Goal: Communication & Community: Ask a question

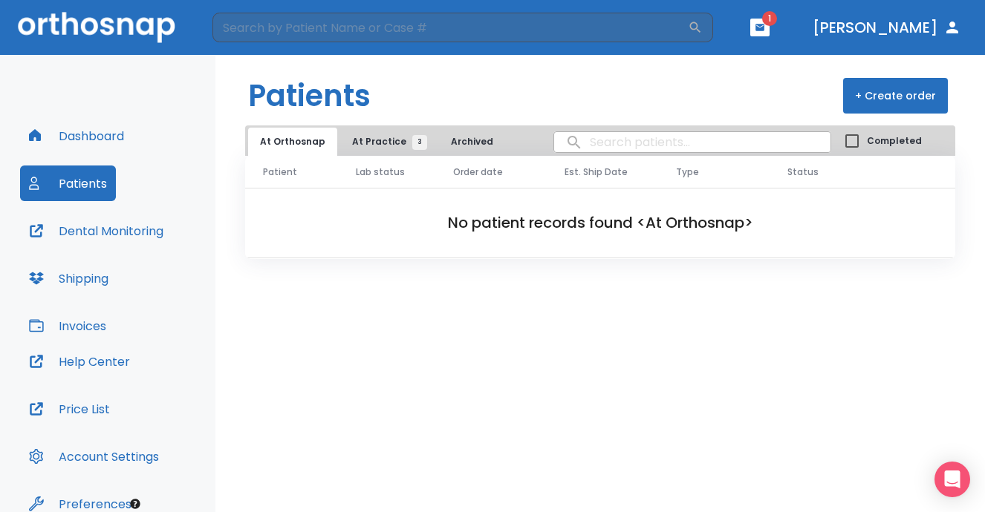
click at [369, 140] on span "At Practice 3" at bounding box center [386, 141] width 68 height 13
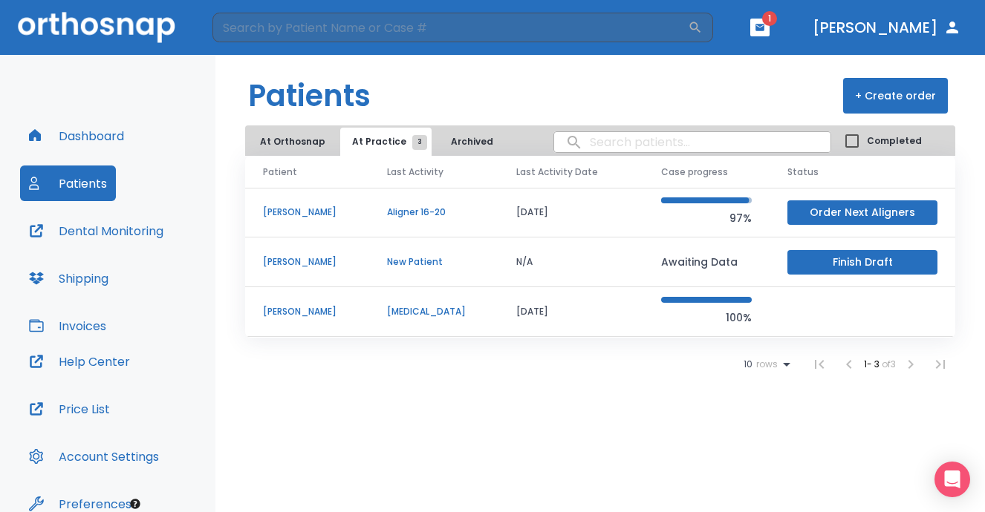
click at [287, 310] on p "[PERSON_NAME]" at bounding box center [307, 311] width 88 height 13
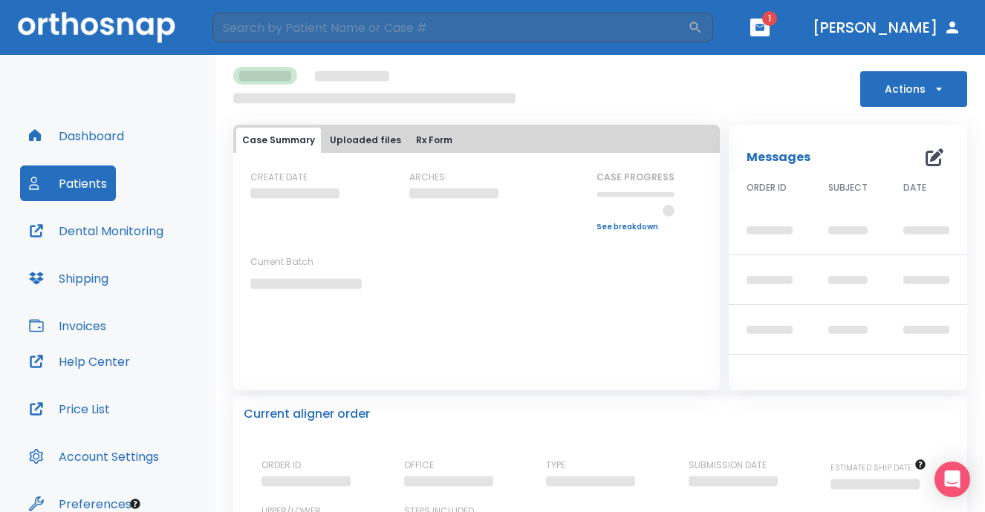
click at [84, 325] on button "Invoices" at bounding box center [67, 326] width 95 height 36
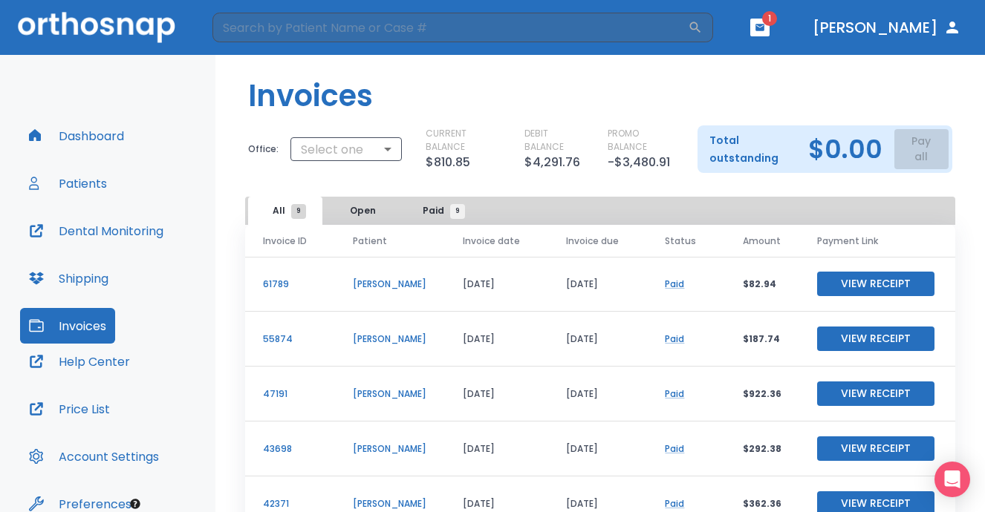
click at [847, 281] on button "View Receipt" at bounding box center [875, 284] width 117 height 25
click at [765, 24] on icon "button" at bounding box center [759, 27] width 10 height 10
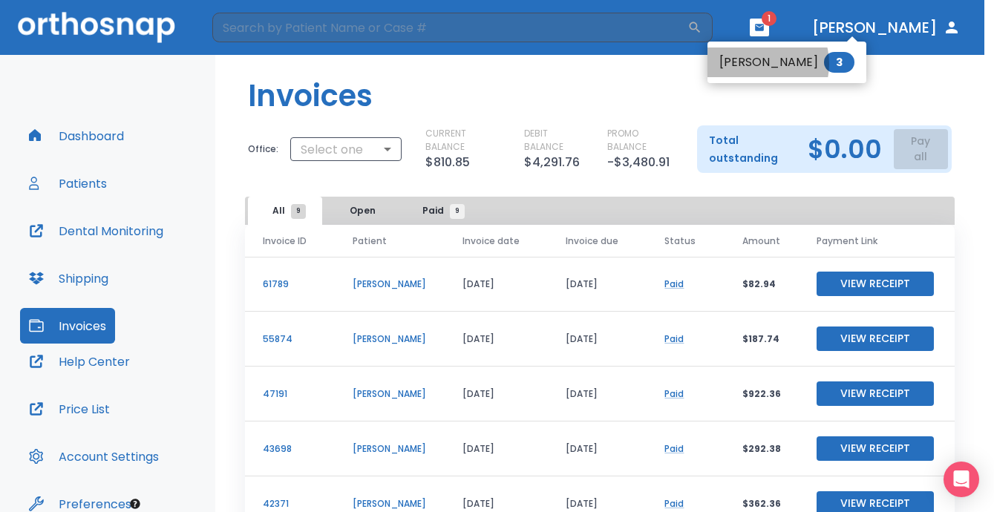
click at [758, 64] on li "[PERSON_NAME] 3" at bounding box center [787, 63] width 159 height 30
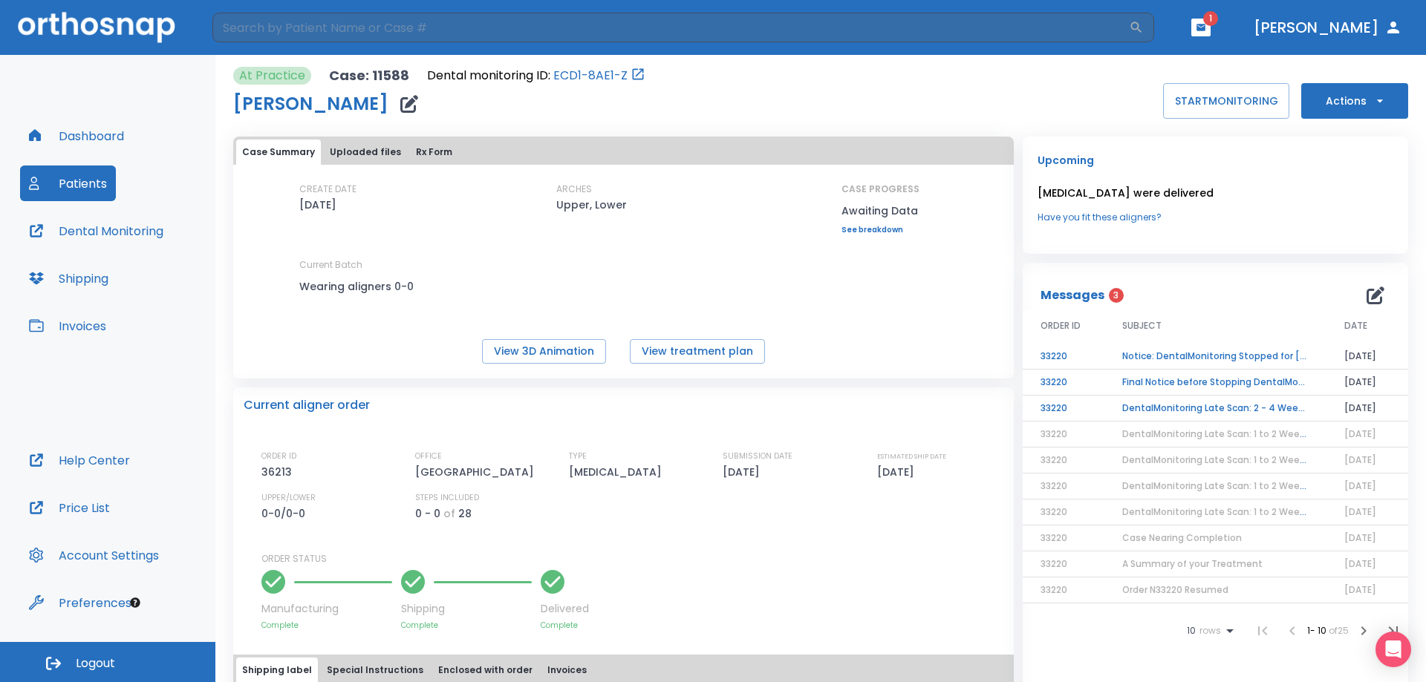
click at [994, 360] on td "Notice: DentalMonitoring Stopped for [PERSON_NAME]" at bounding box center [1215, 357] width 222 height 26
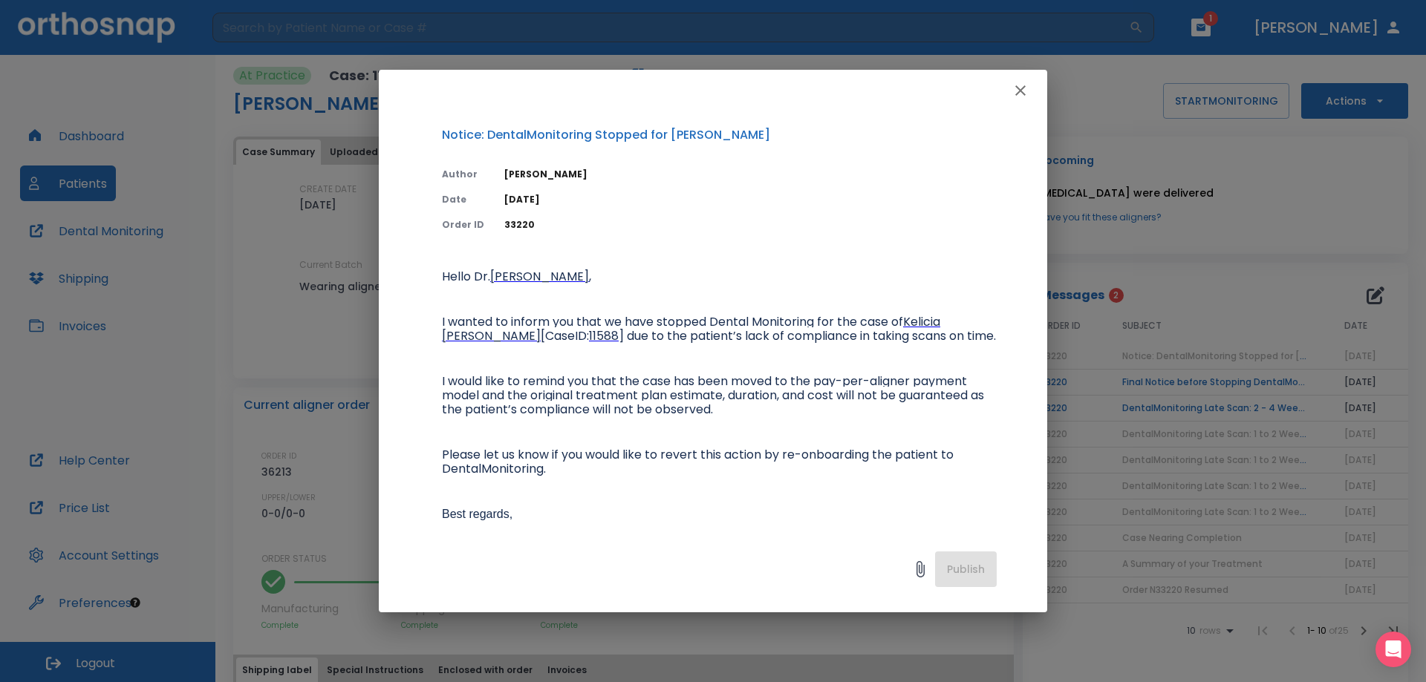
click at [994, 88] on icon "button" at bounding box center [1020, 91] width 18 height 18
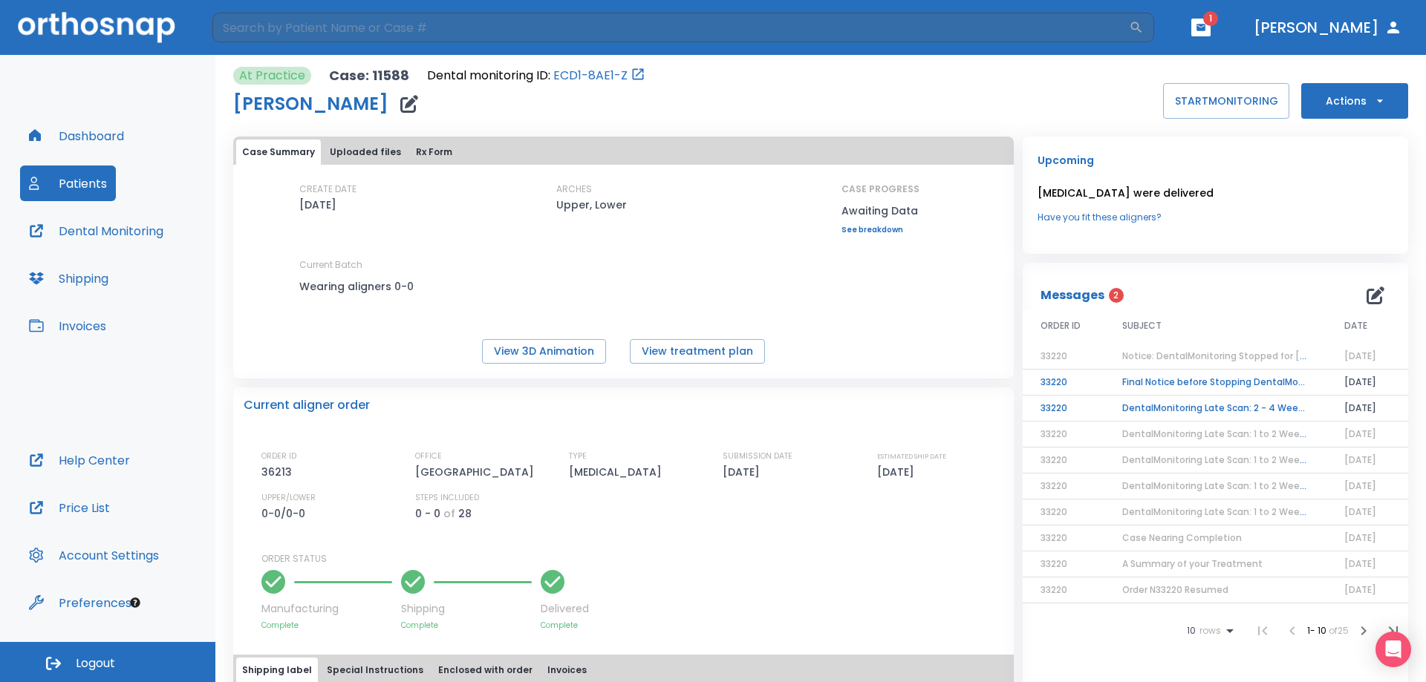
click at [994, 380] on td "Final Notice before Stopping DentalMonitoring" at bounding box center [1215, 383] width 222 height 26
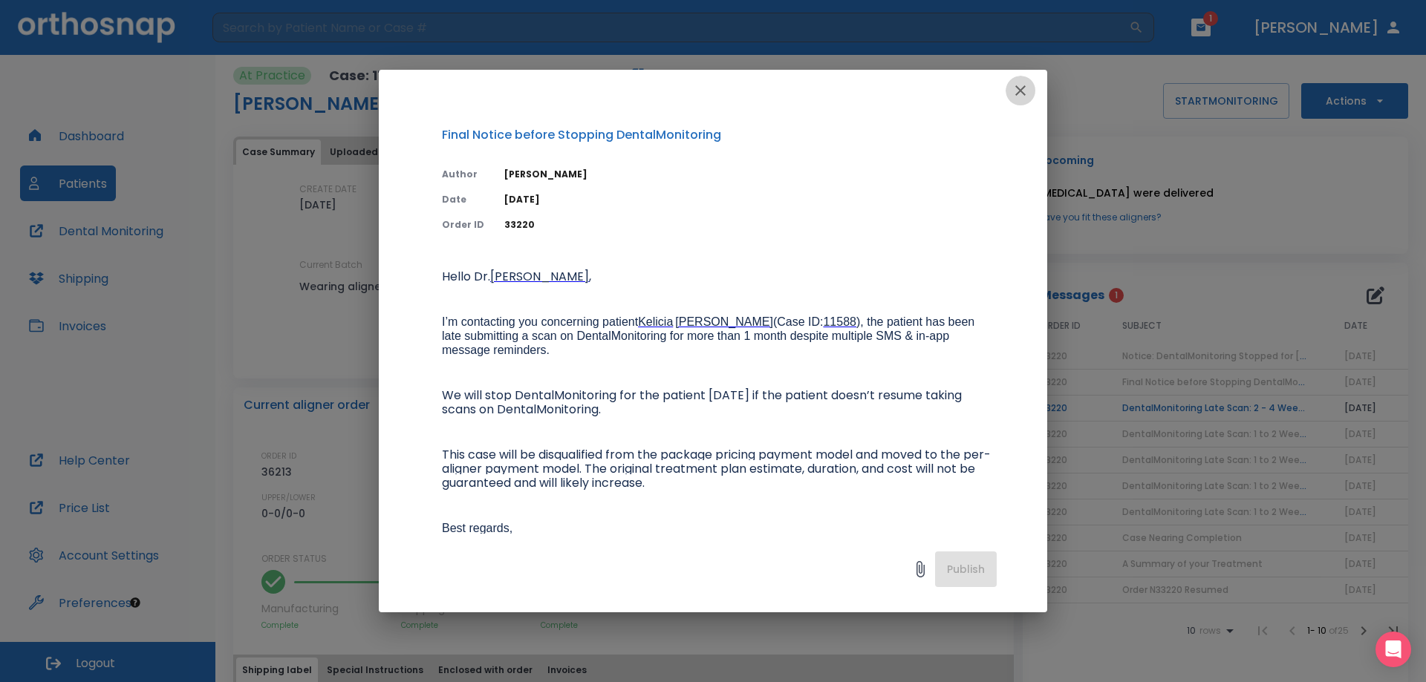
click at [994, 89] on icon "button" at bounding box center [1020, 91] width 18 height 18
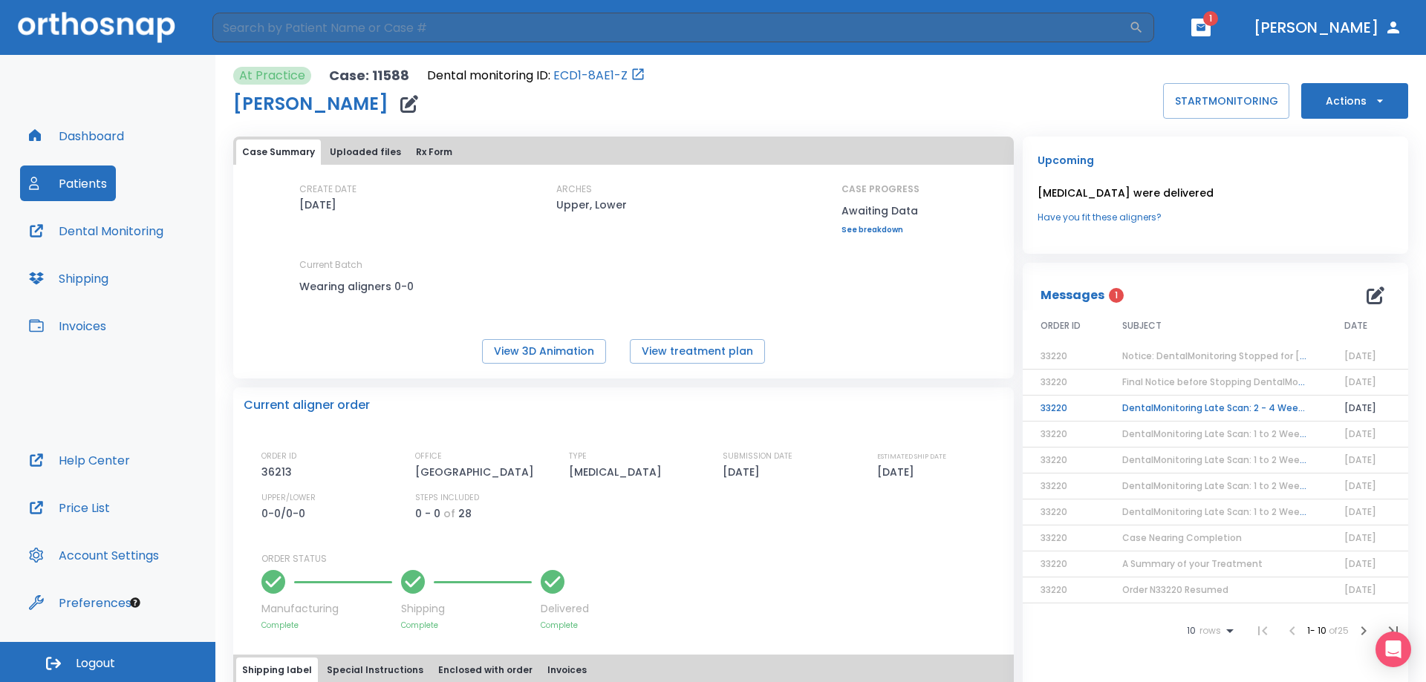
click at [994, 408] on td "DentalMonitoring Late Scan: 2 - 4 Weeks Notification" at bounding box center [1215, 409] width 222 height 26
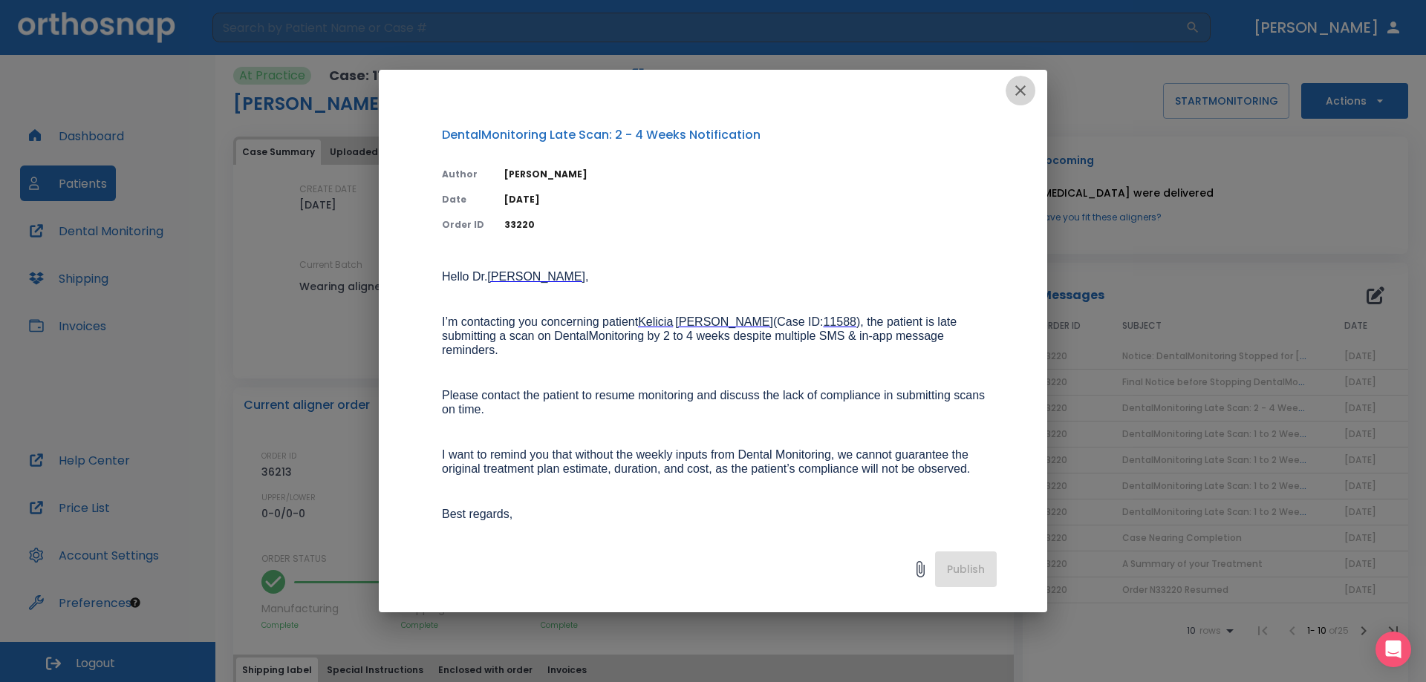
click at [994, 88] on icon "button" at bounding box center [1020, 90] width 10 height 10
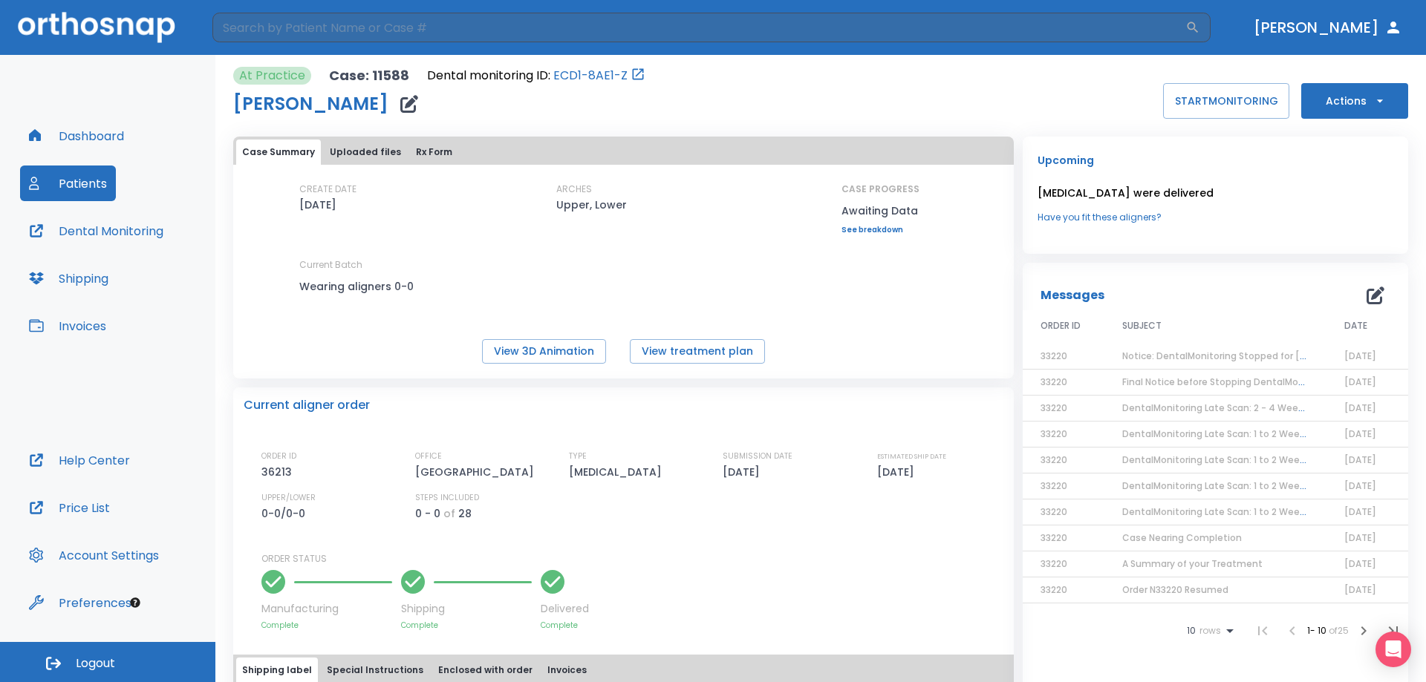
click at [84, 460] on button "Help Center" at bounding box center [79, 461] width 119 height 36
click at [78, 508] on button "Price List" at bounding box center [69, 508] width 99 height 36
click at [86, 133] on button "Dashboard" at bounding box center [76, 136] width 113 height 36
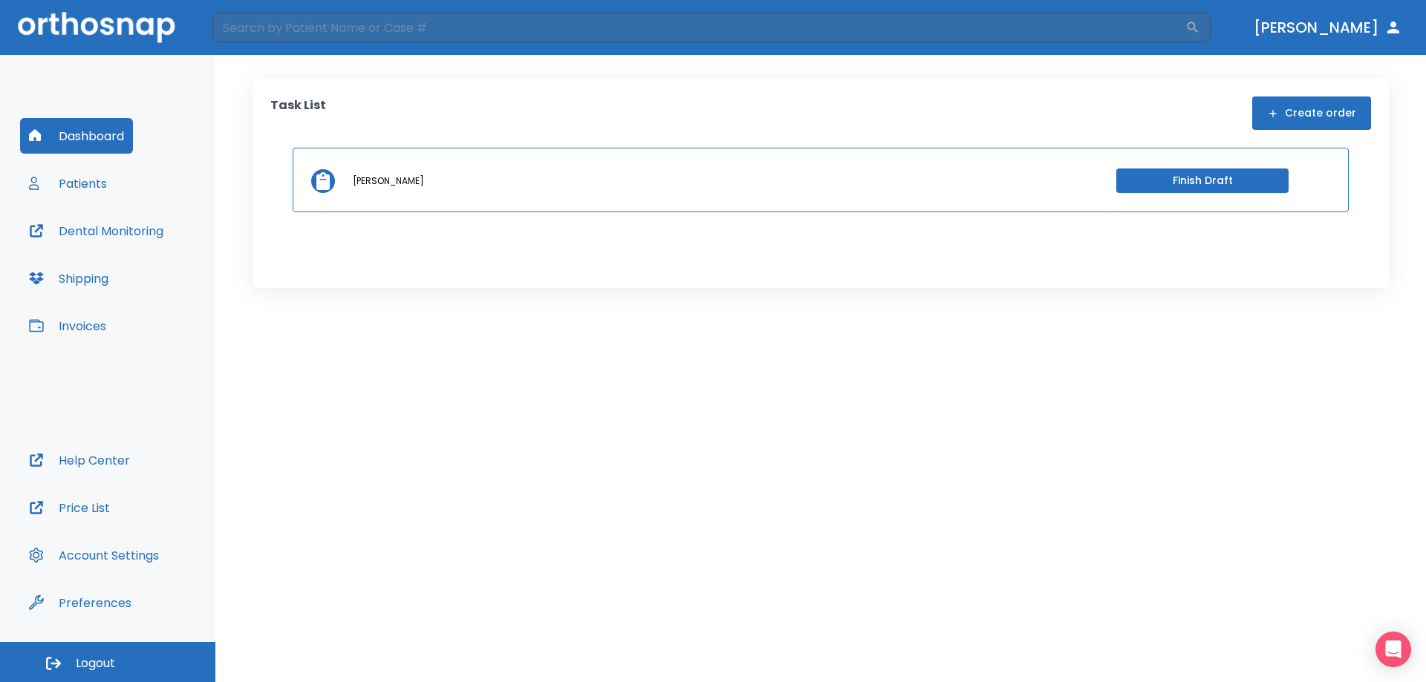
click at [76, 175] on button "Patients" at bounding box center [68, 184] width 96 height 36
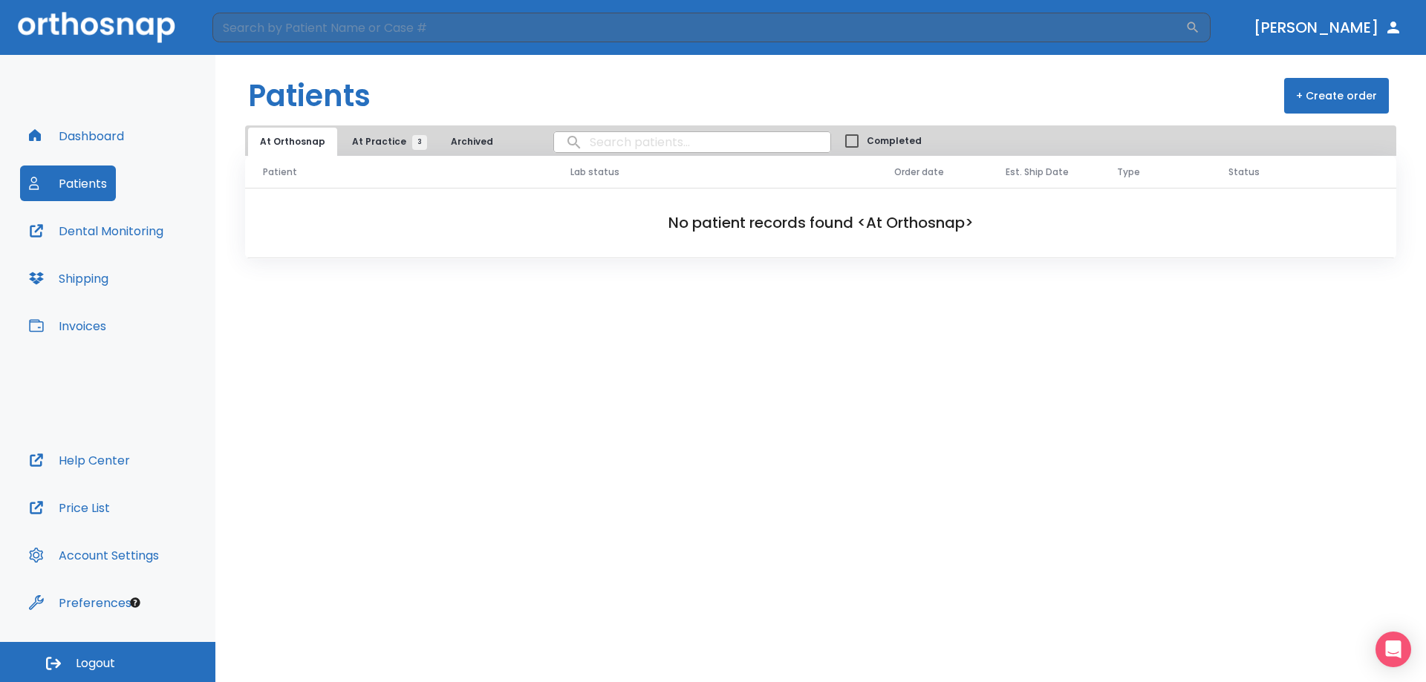
click at [362, 137] on span "At Practice 3" at bounding box center [386, 141] width 68 height 13
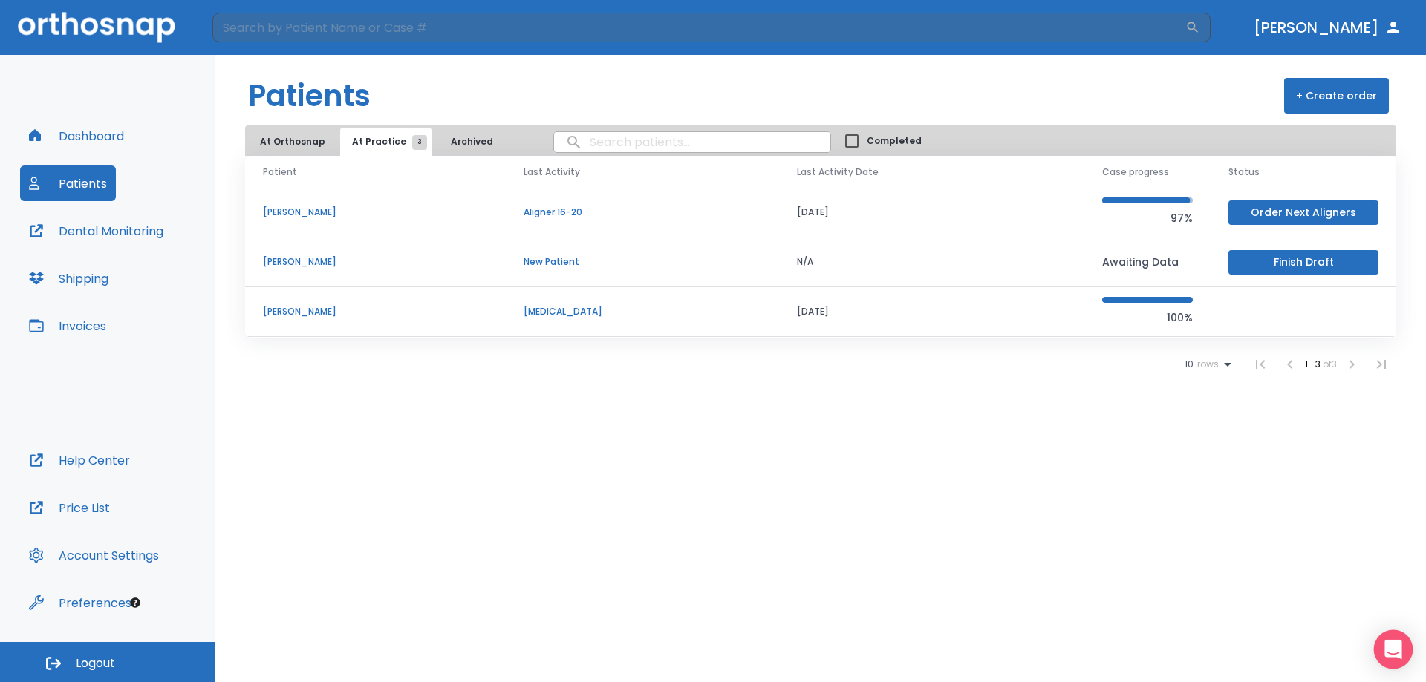
click at [994, 512] on icon "Open Intercom Messenger" at bounding box center [1392, 649] width 17 height 19
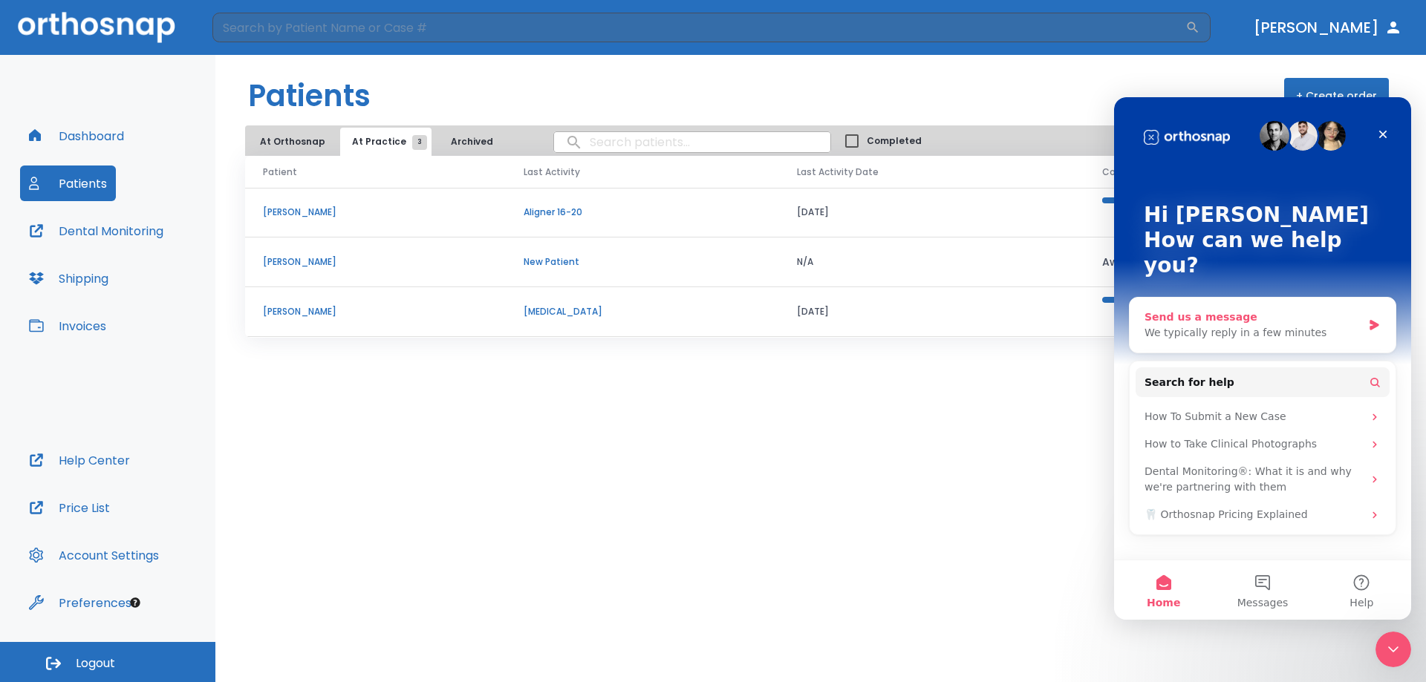
click at [994, 325] on div "We typically reply in a few minutes" at bounding box center [1253, 333] width 218 height 16
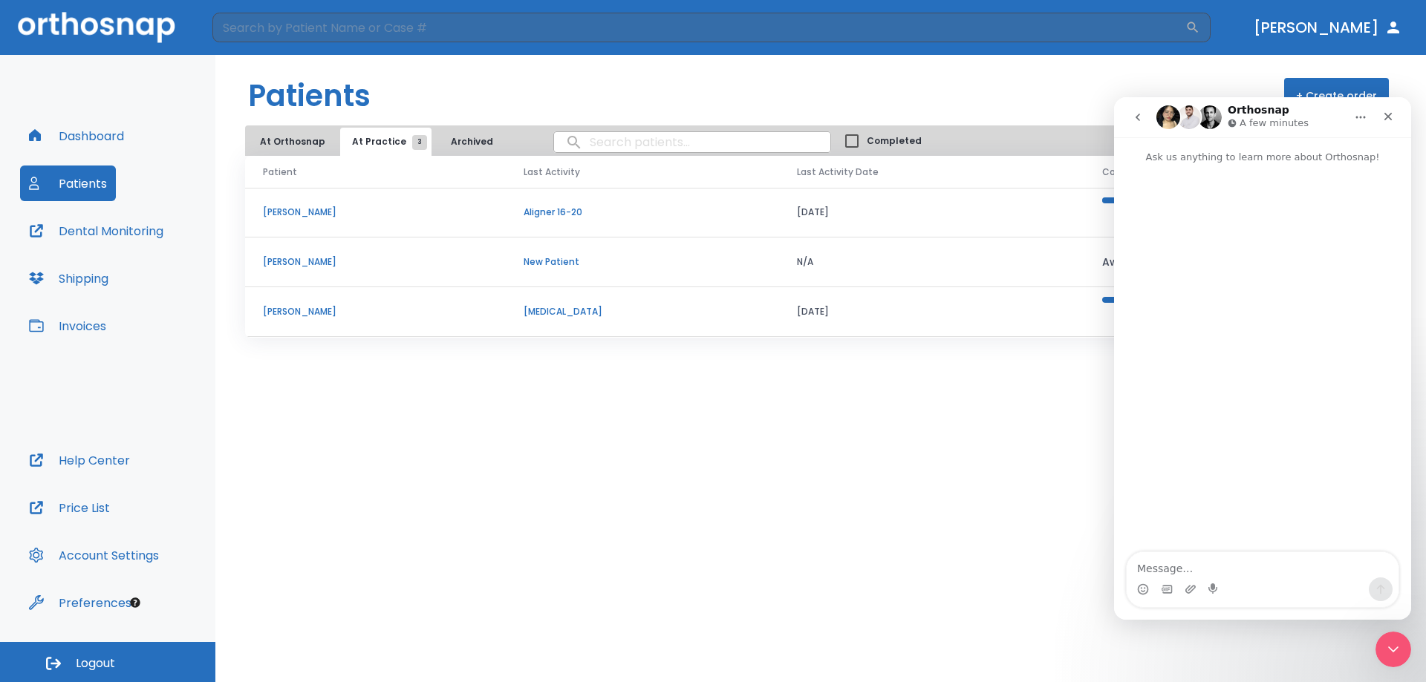
click at [994, 512] on textarea "Message…" at bounding box center [1262, 564] width 272 height 25
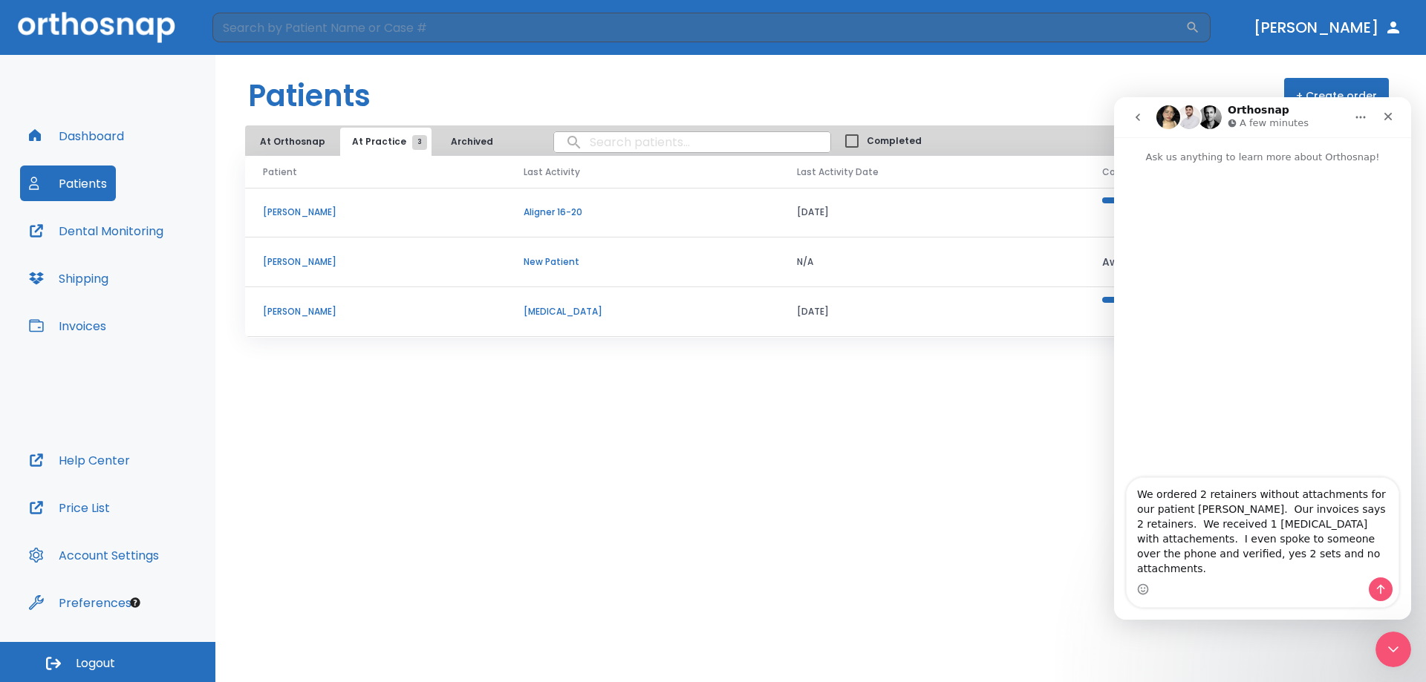
type textarea "We ordered 2 retainers without attachments for our patient [PERSON_NAME]. Our i…"
click at [994, 512] on button "Send a message…" at bounding box center [1381, 590] width 24 height 24
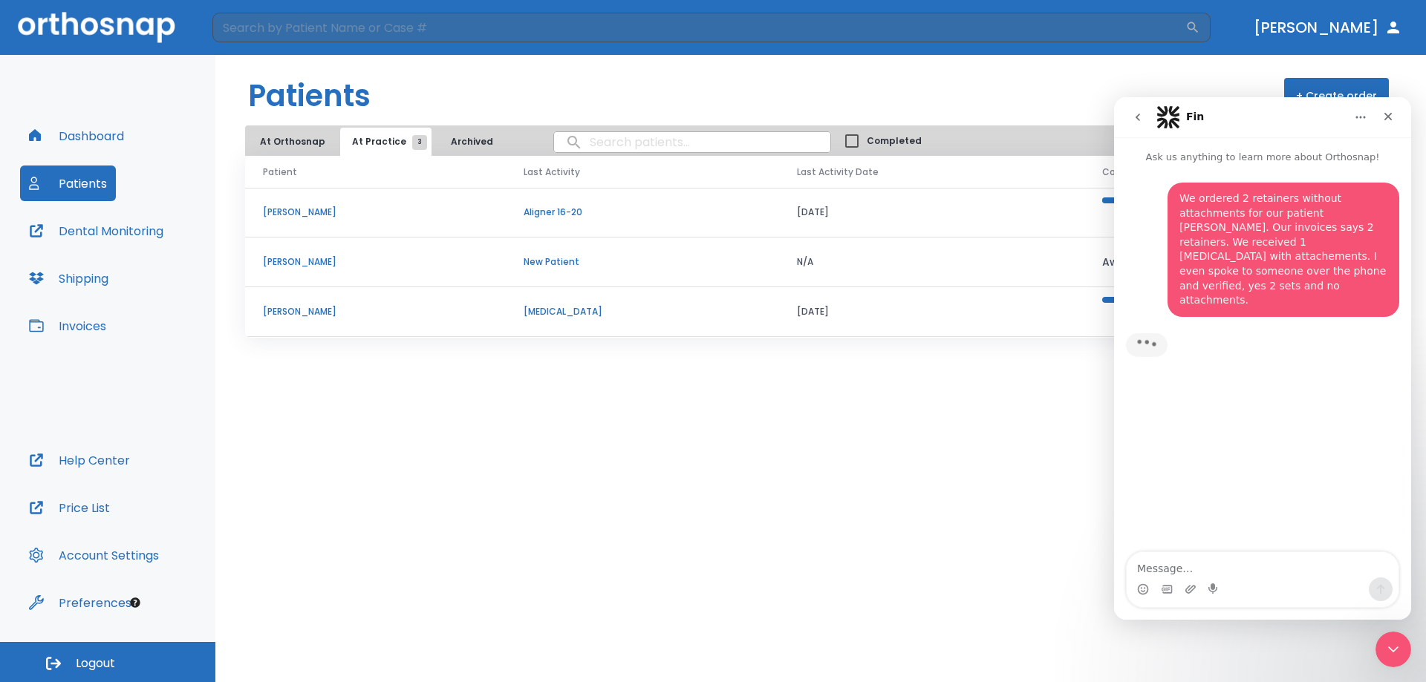
click at [538, 310] on p "[MEDICAL_DATA]" at bounding box center [643, 311] width 238 height 13
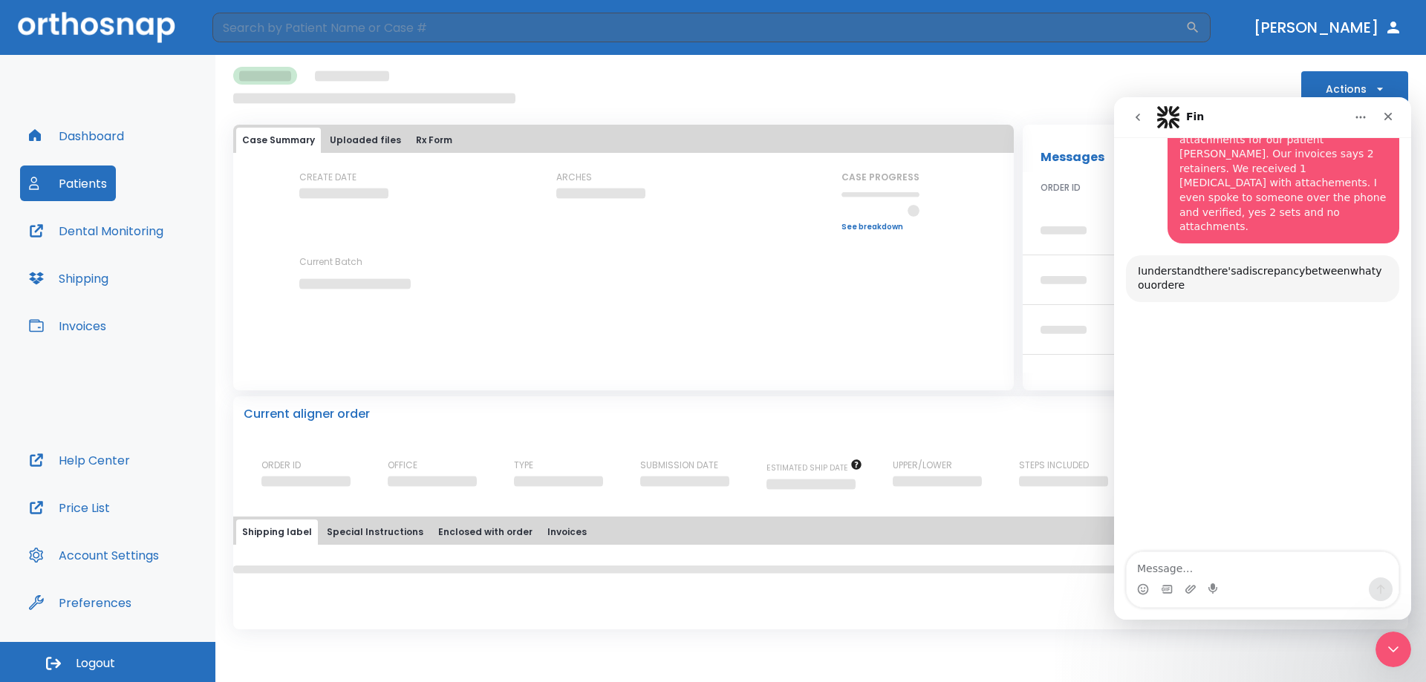
scroll to position [153, 0]
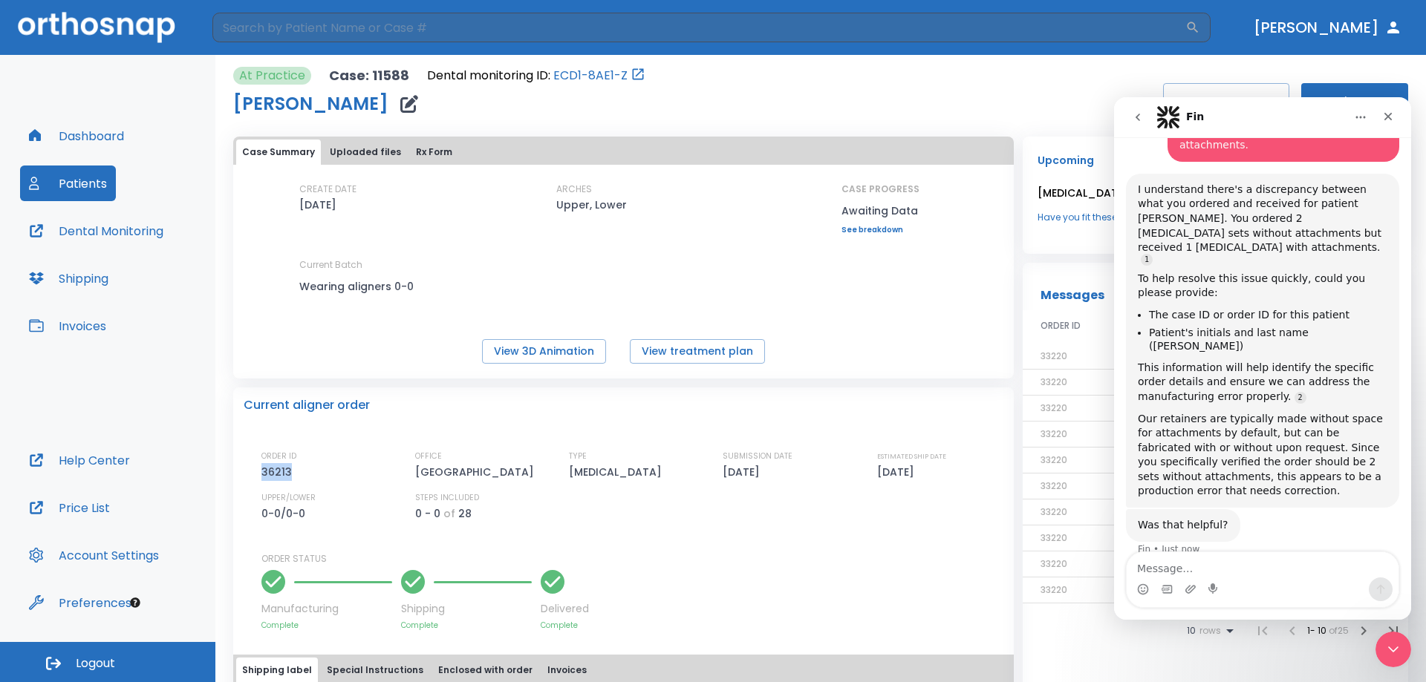
drag, startPoint x: 290, startPoint y: 472, endPoint x: 258, endPoint y: 475, distance: 31.3
click at [257, 475] on div "Current aligner order ORDER ID 36213 OFFICE Gentle Dental Center TYPE [MEDICAL_…" at bounding box center [623, 510] width 780 height 244
copy p "36213"
click at [994, 512] on textarea "Message…" at bounding box center [1262, 564] width 272 height 25
paste textarea "36213"
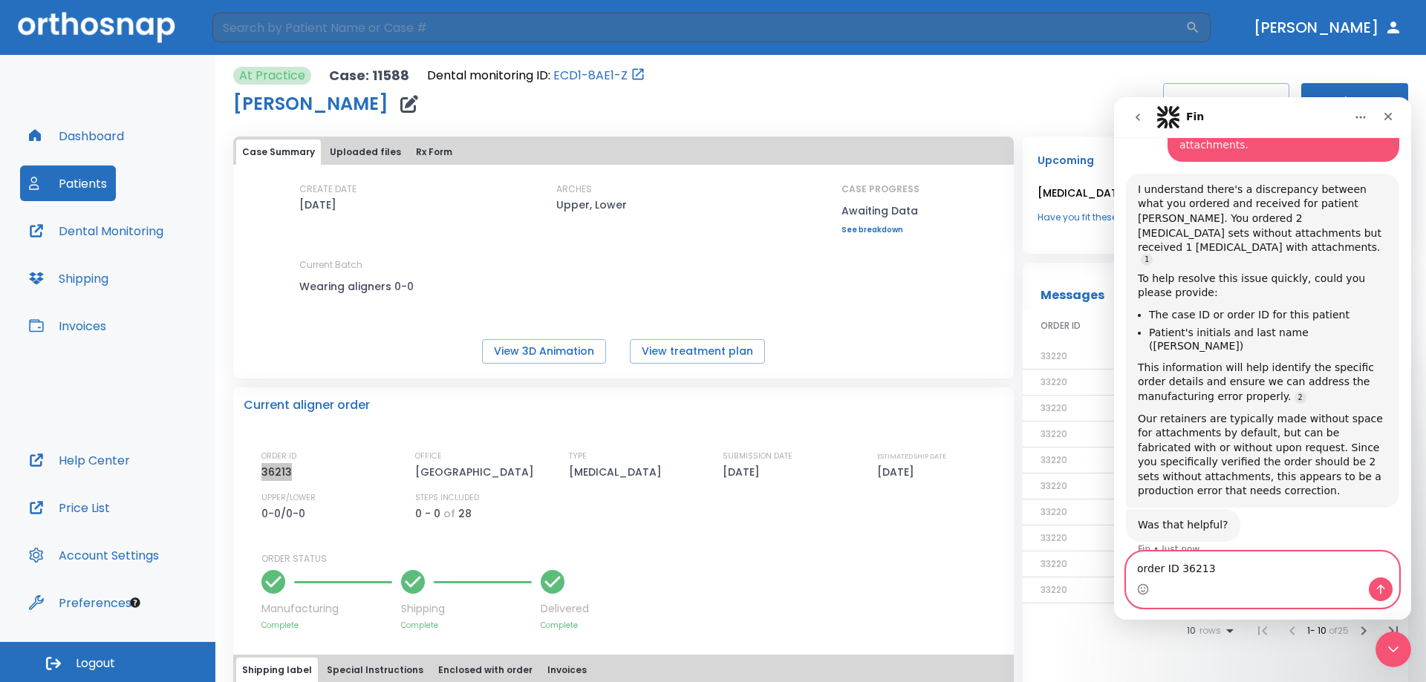
type textarea "order ID 36213"
click at [994, 512] on icon "Send a message…" at bounding box center [1381, 590] width 12 height 12
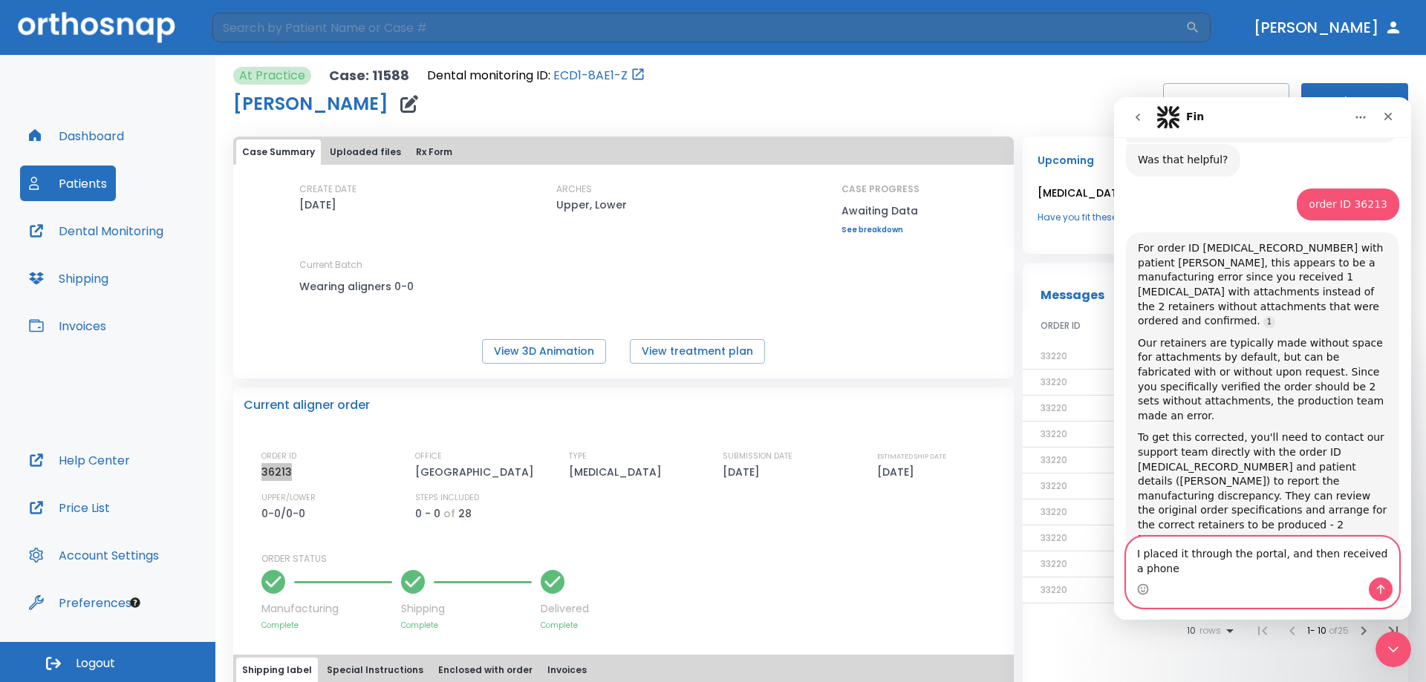
scroll to position [533, 0]
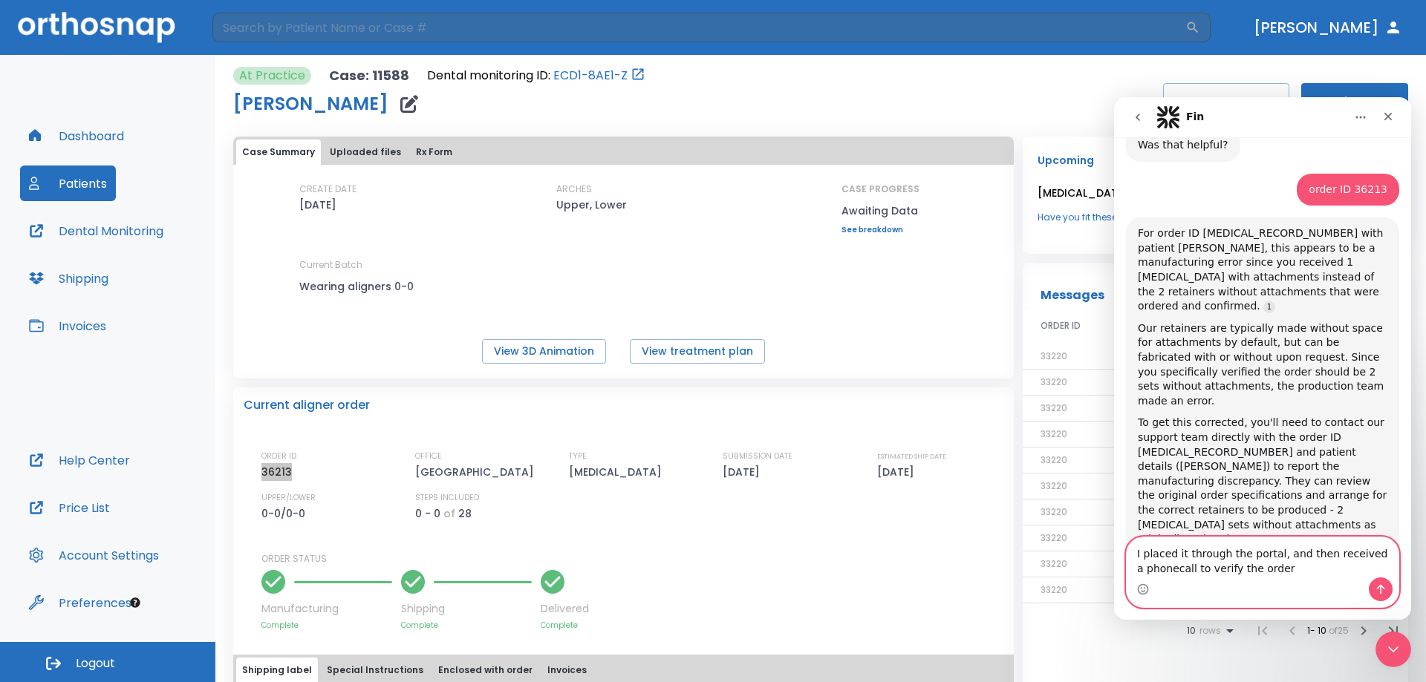
type textarea "I placed it through the portal, and then received a phonecall to verify the ord…"
click at [994, 512] on icon "Send a message…" at bounding box center [1381, 590] width 12 height 12
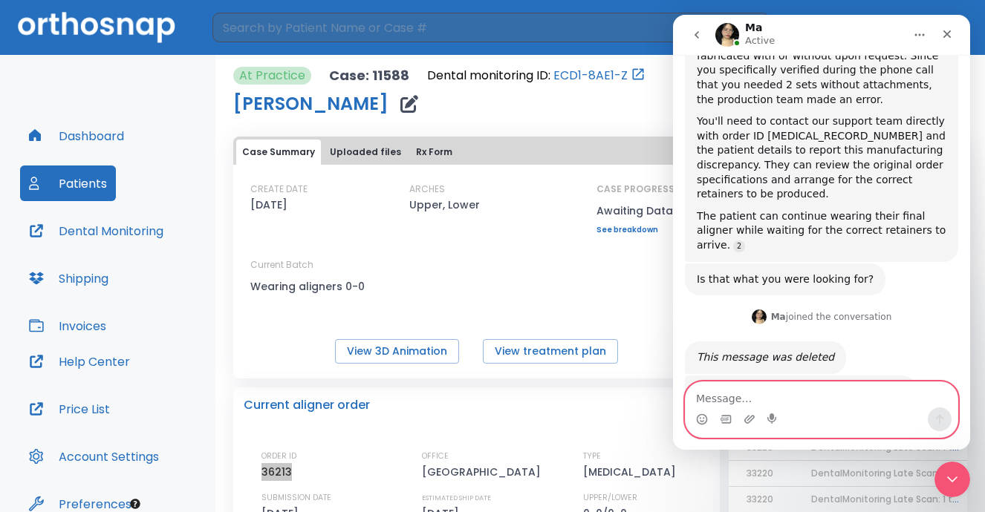
scroll to position [1300, 0]
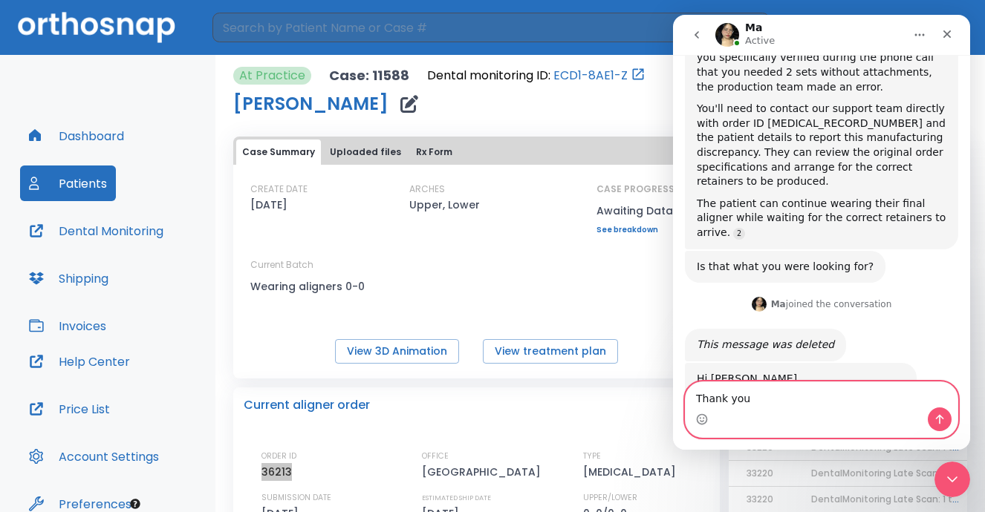
type textarea "Thank you"
click at [939, 421] on icon "Send a message…" at bounding box center [939, 420] width 12 height 12
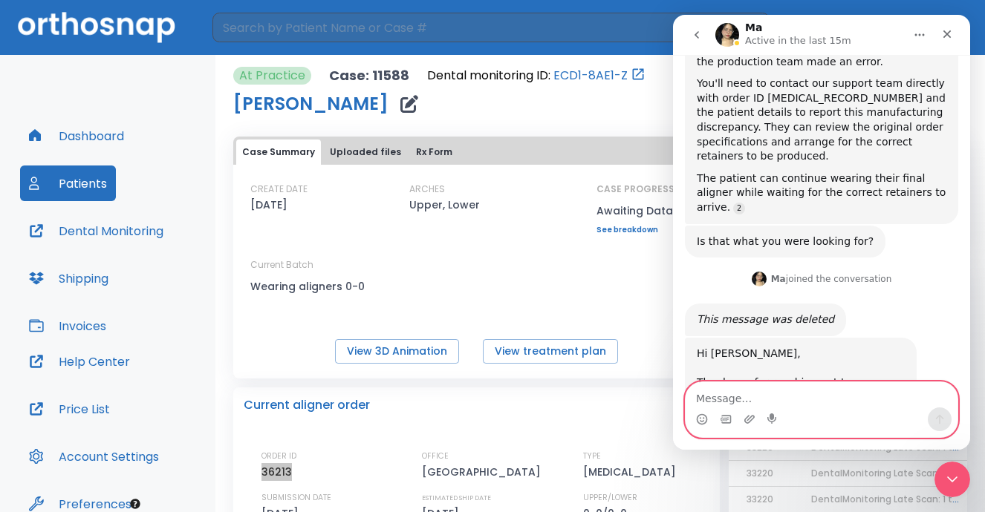
scroll to position [1344, 0]
